Goal: Transaction & Acquisition: Download file/media

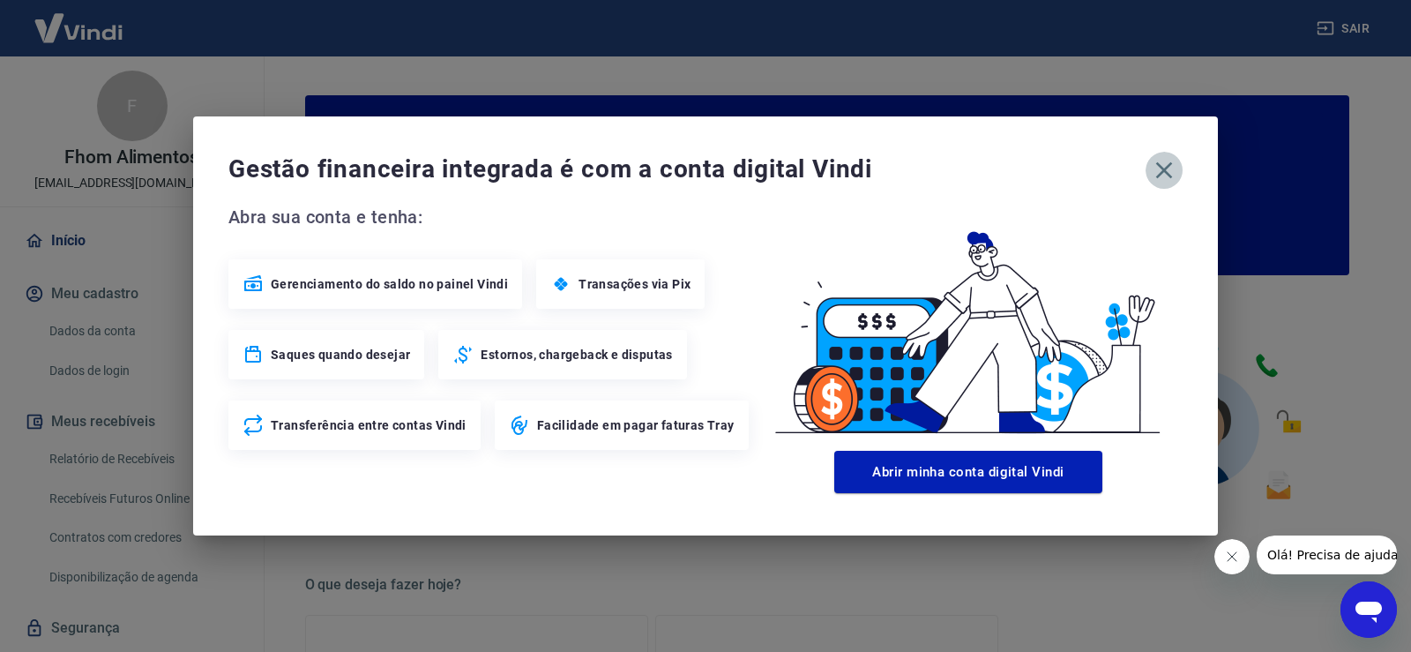
click at [1160, 175] on icon "button" at bounding box center [1164, 170] width 17 height 17
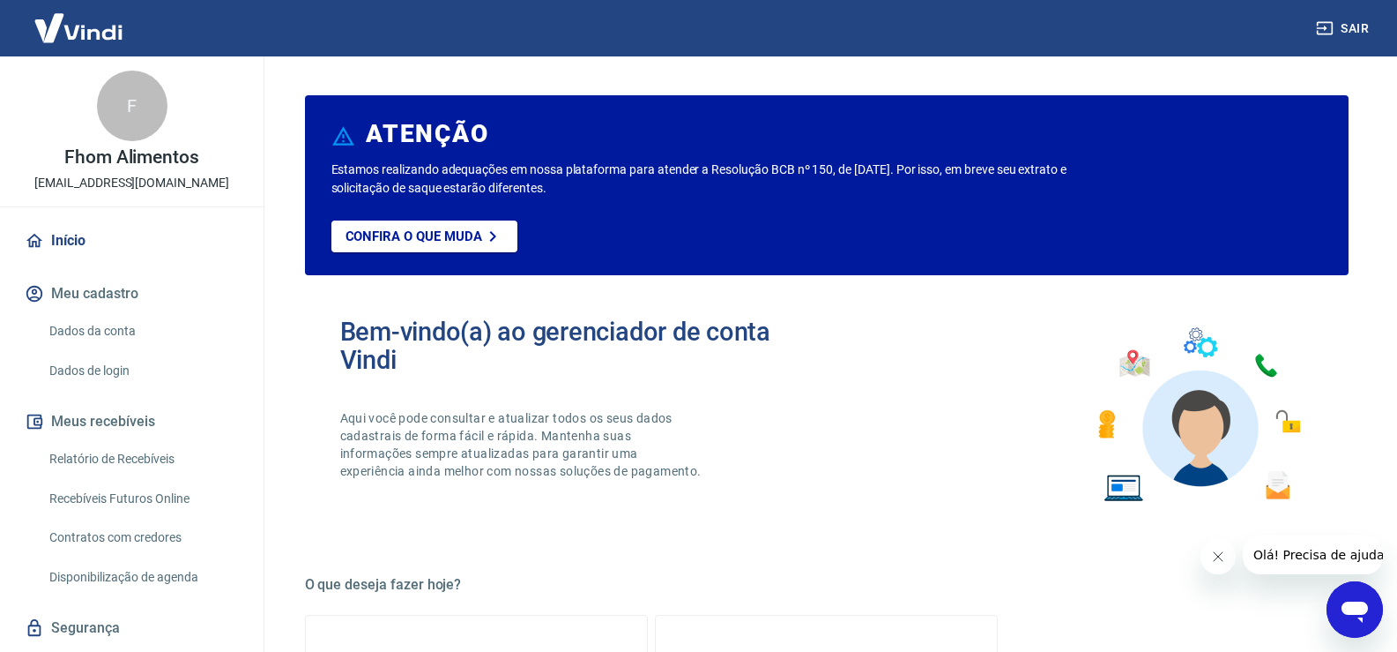
click at [155, 464] on link "Relatório de Recebíveis" at bounding box center [142, 459] width 200 height 36
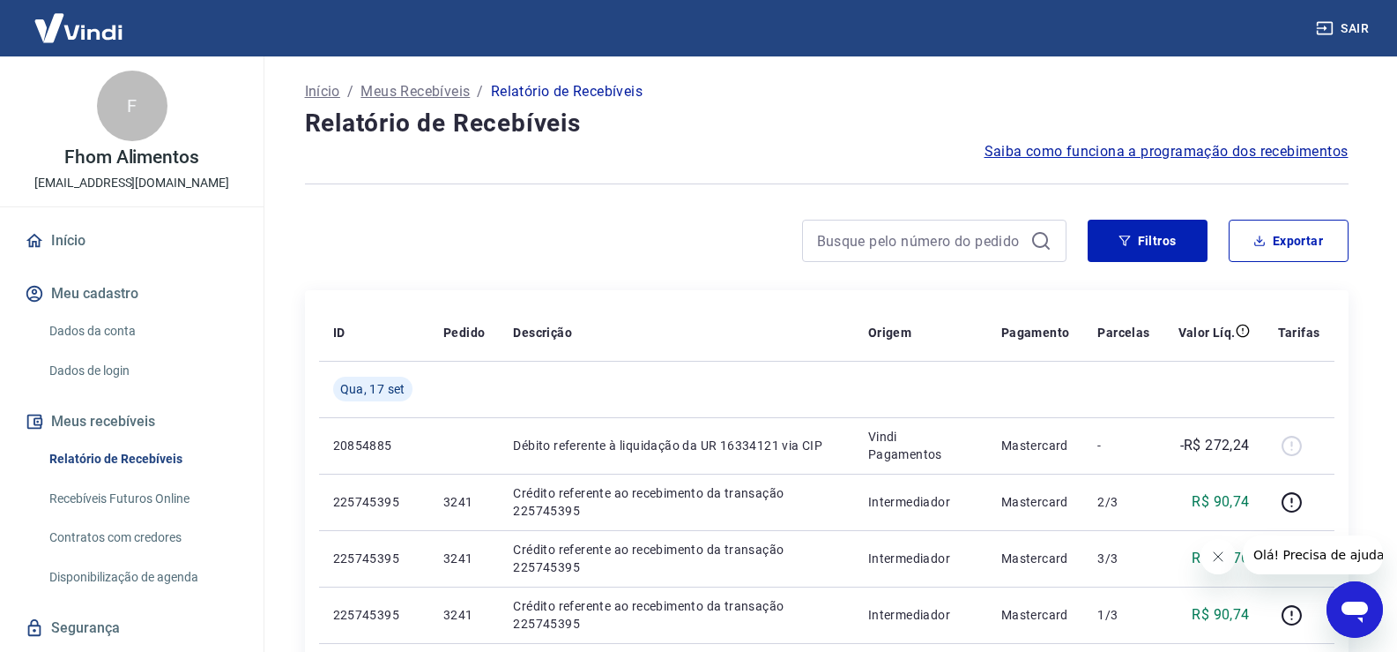
scroll to position [48, 0]
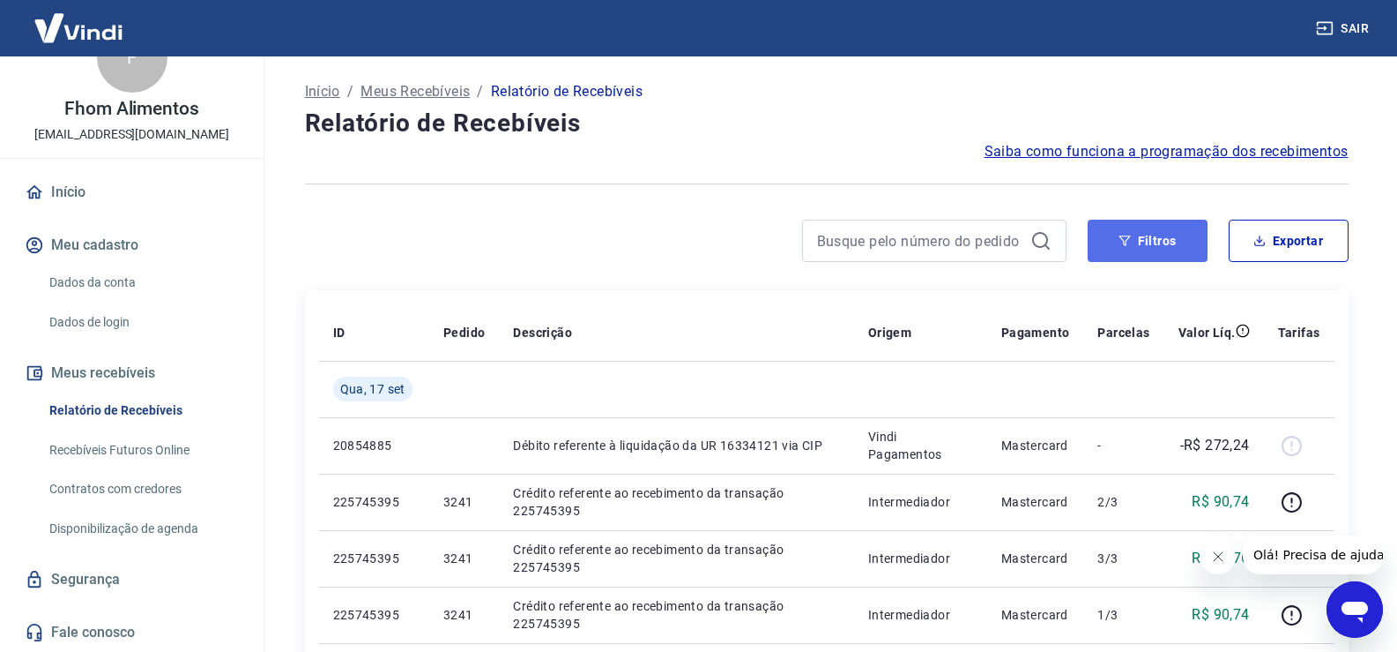
click at [1146, 251] on button "Filtros" at bounding box center [1148, 241] width 120 height 42
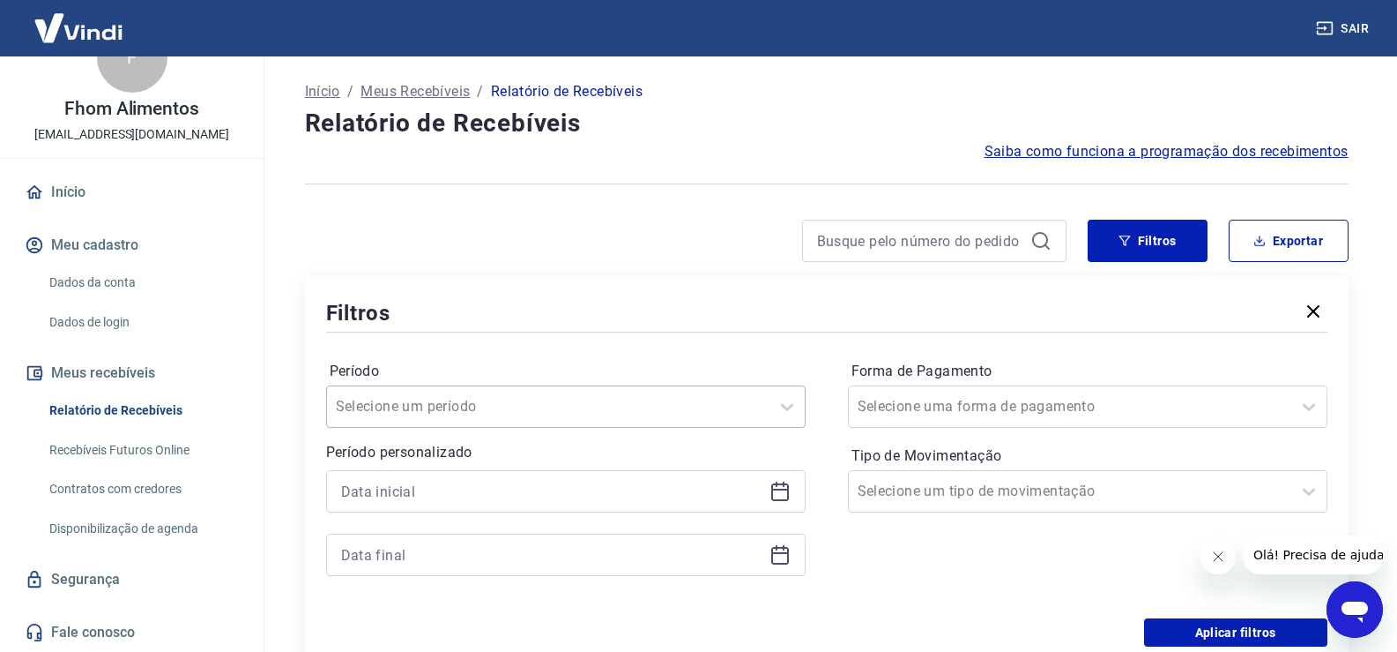
click at [748, 407] on div "Selecione um período" at bounding box center [566, 406] width 480 height 42
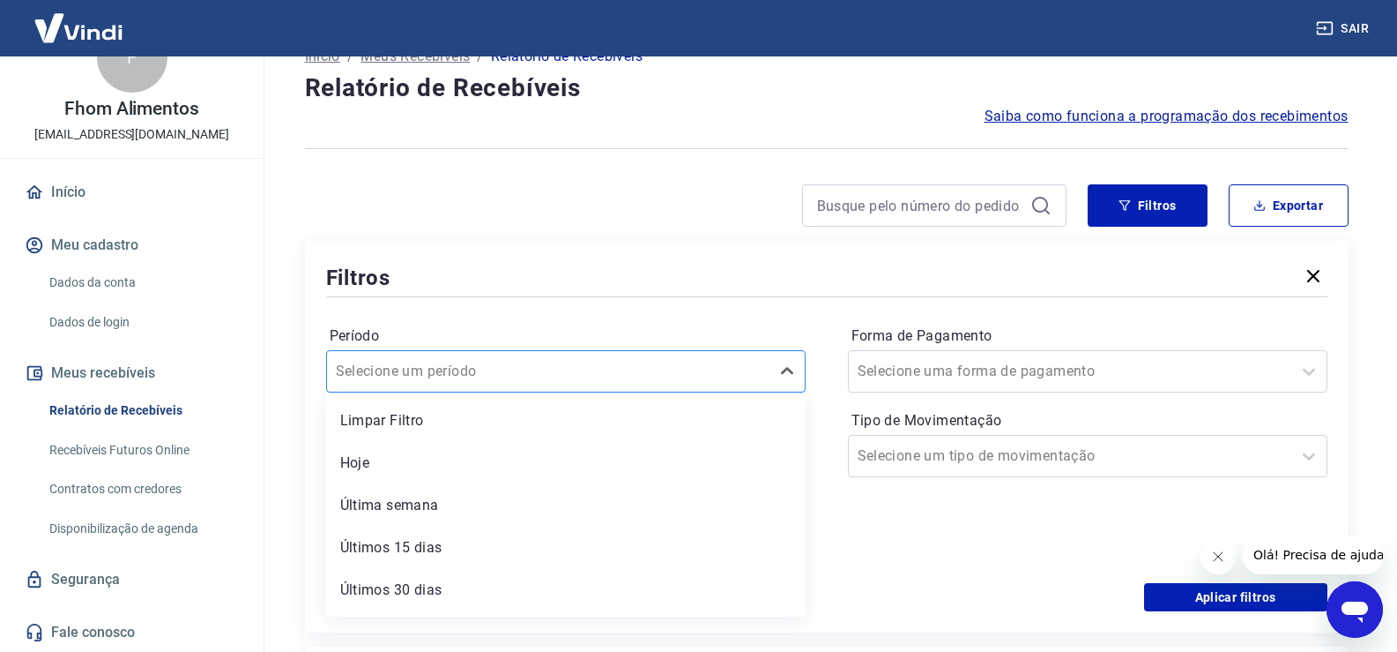
scroll to position [41, 0]
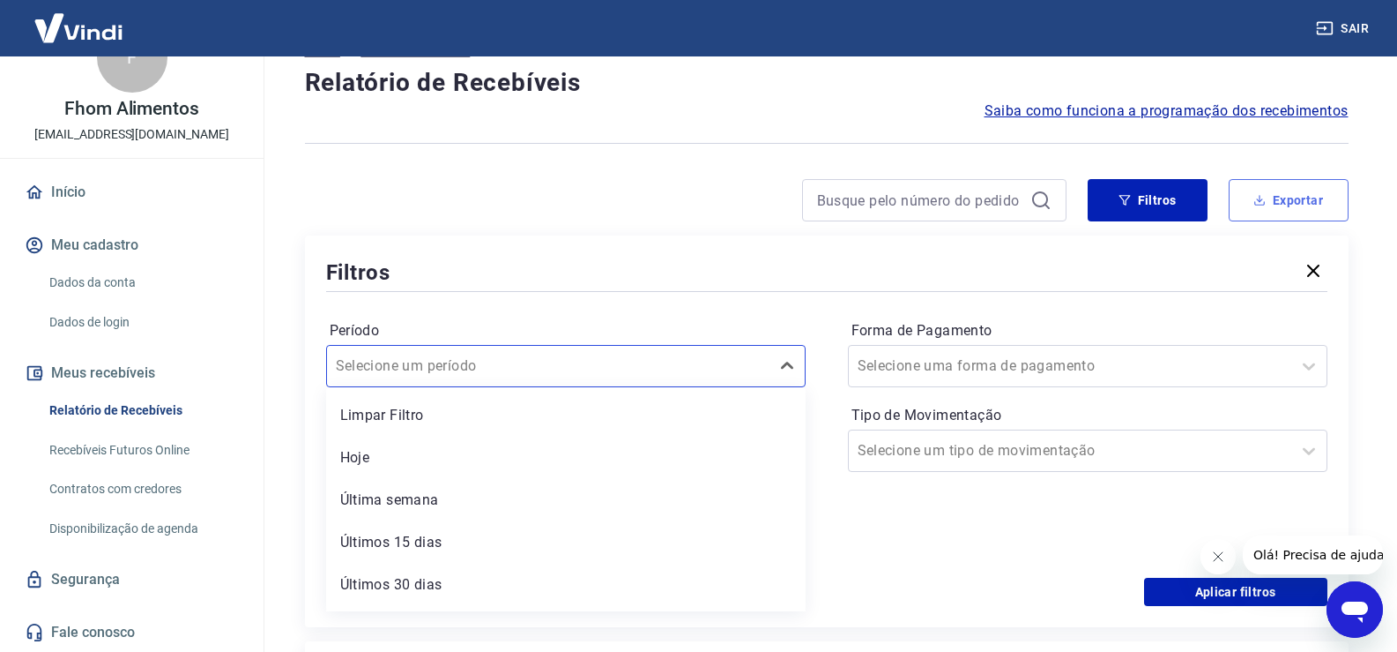
click at [1268, 204] on button "Exportar" at bounding box center [1289, 200] width 120 height 42
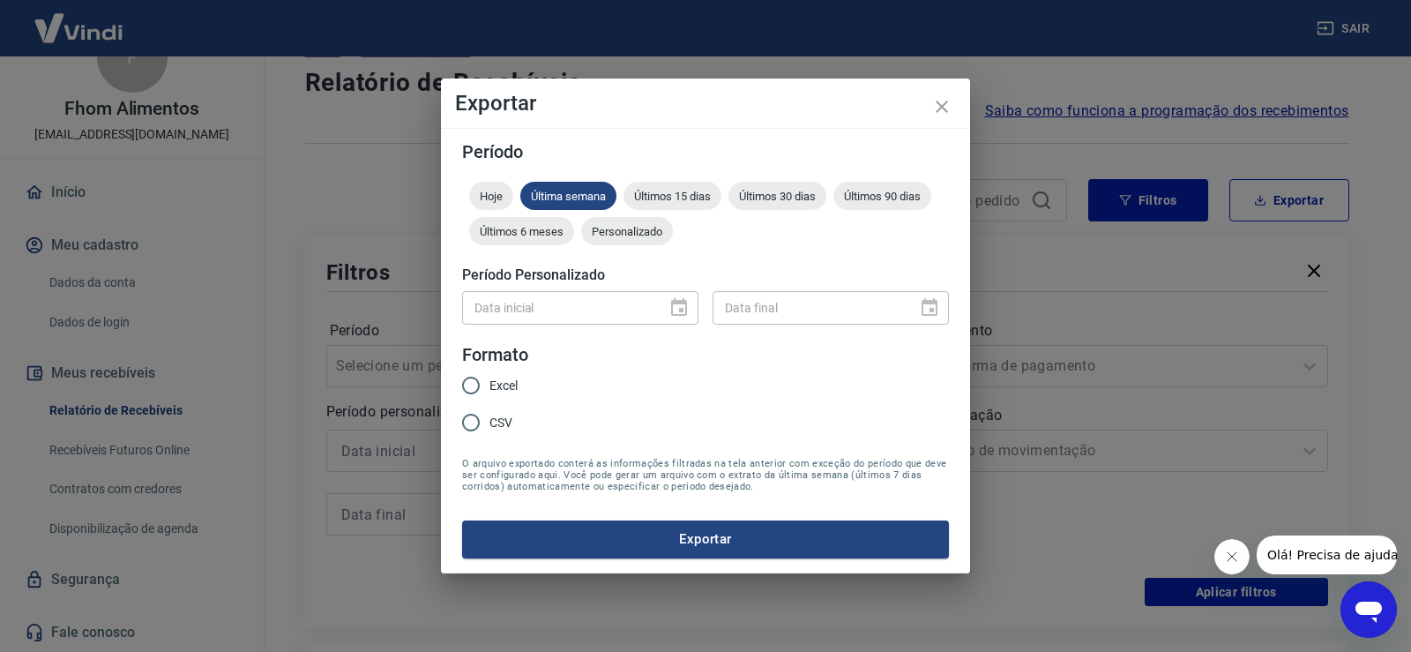
click at [492, 380] on span "Excel" at bounding box center [503, 385] width 28 height 19
click at [489, 380] on input "Excel" at bounding box center [470, 385] width 37 height 37
radio input "true"
click at [639, 536] on button "Exportar" at bounding box center [705, 538] width 487 height 37
